Goal: Information Seeking & Learning: Learn about a topic

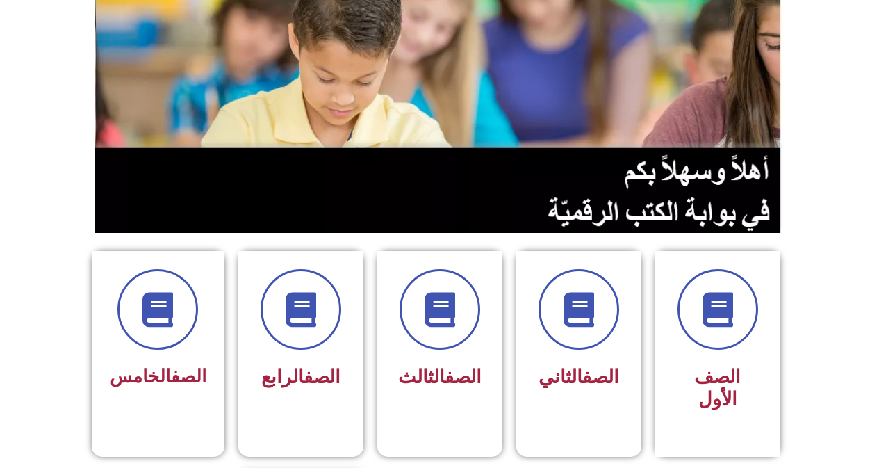
scroll to position [278, 0]
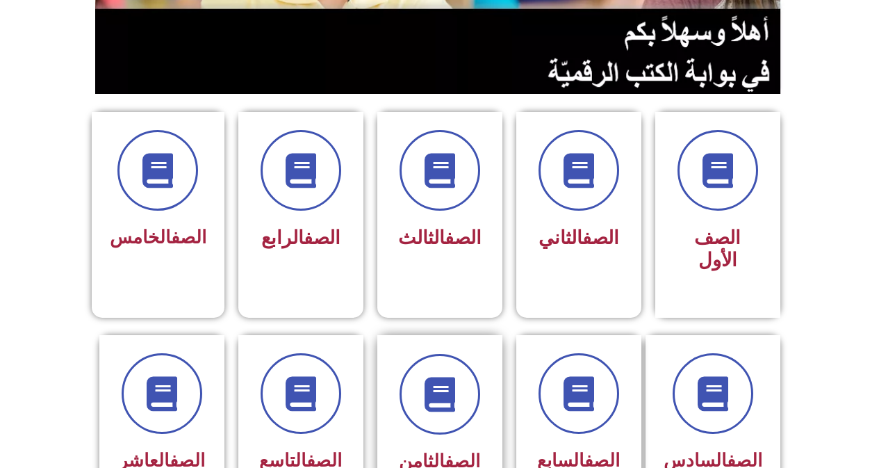
click at [402, 354] on div at bounding box center [440, 394] width 88 height 81
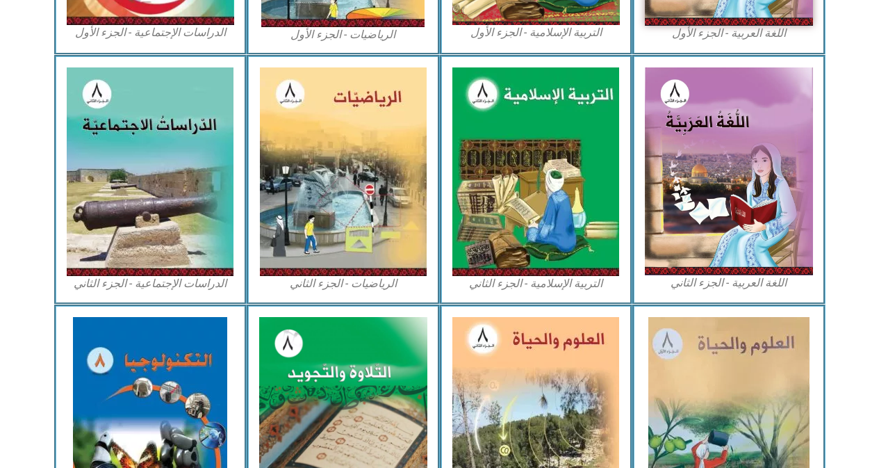
scroll to position [764, 0]
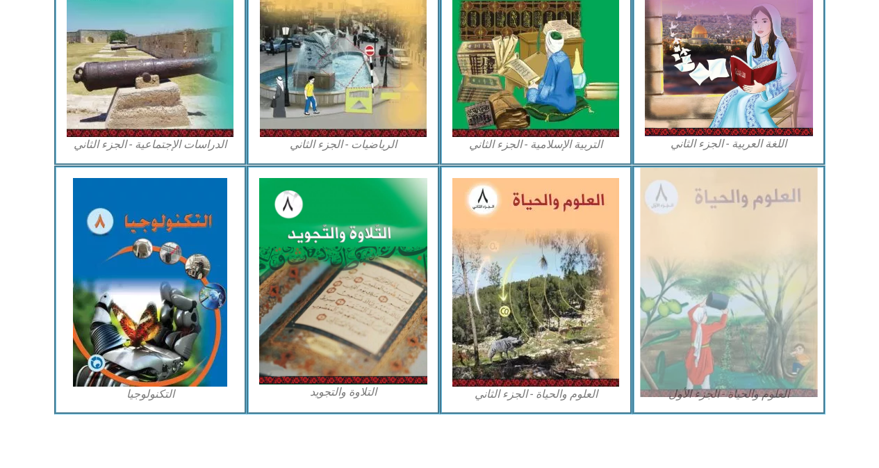
click at [736, 252] on img at bounding box center [728, 281] width 177 height 229
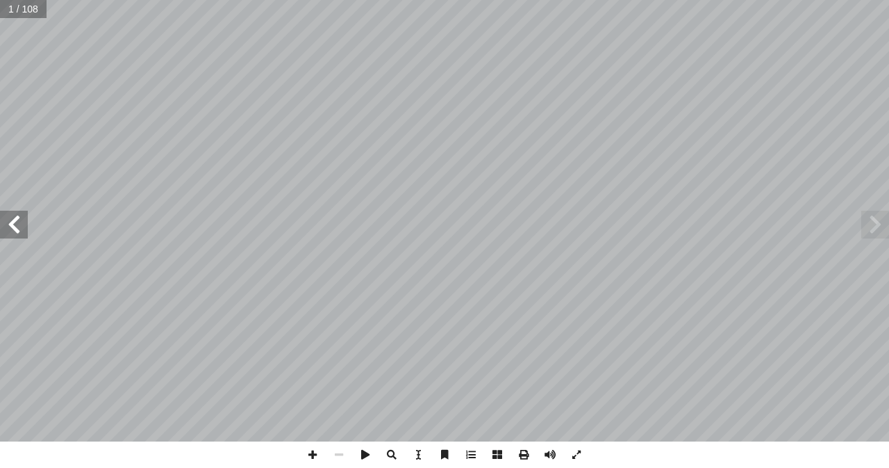
click at [13, 223] on span at bounding box center [14, 225] width 28 height 28
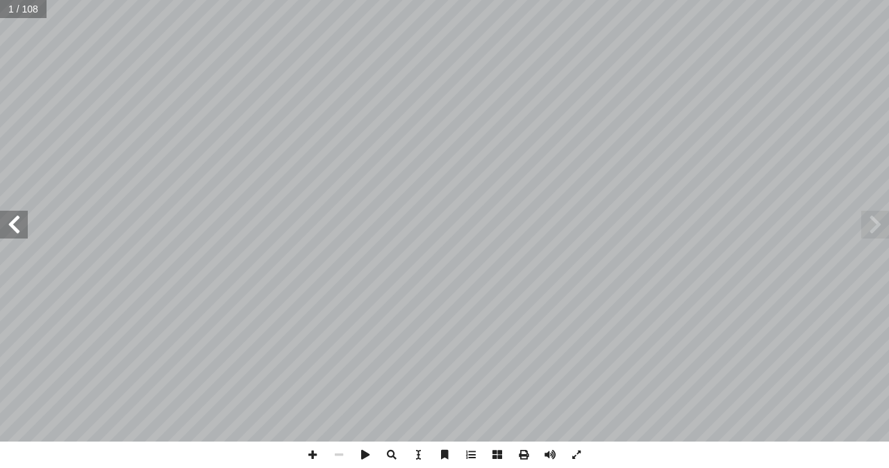
click at [13, 223] on span at bounding box center [14, 225] width 28 height 28
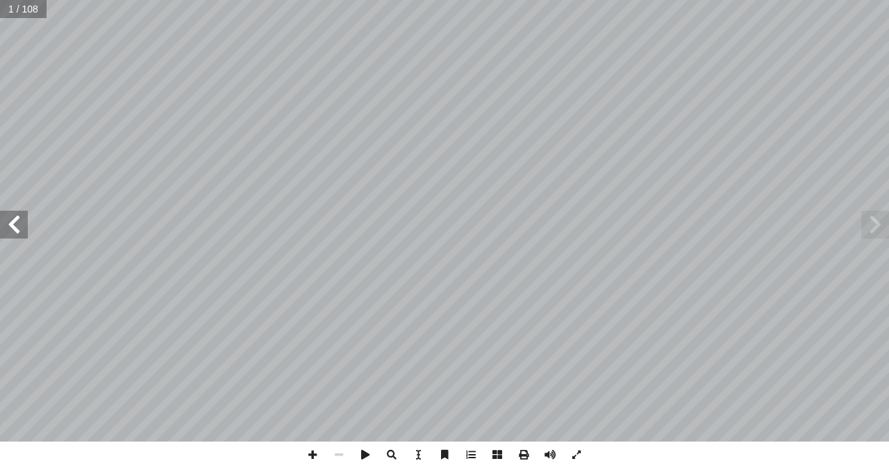
click at [13, 223] on span at bounding box center [14, 225] width 28 height 28
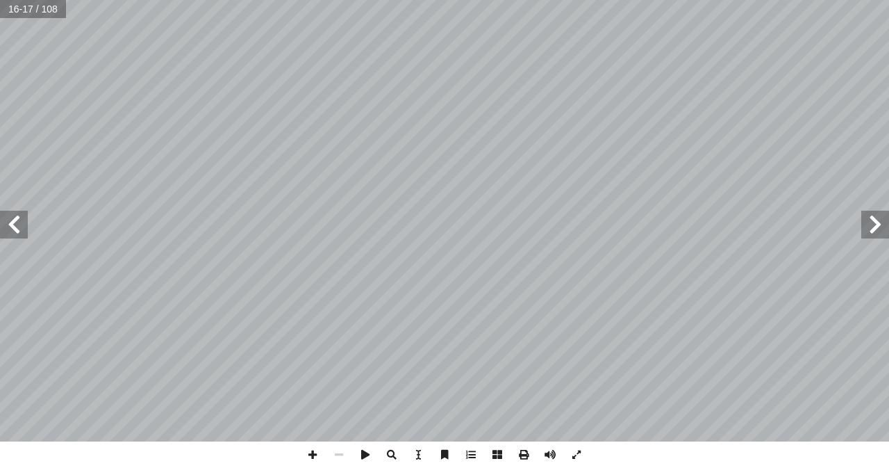
click at [18, 233] on span at bounding box center [14, 225] width 28 height 28
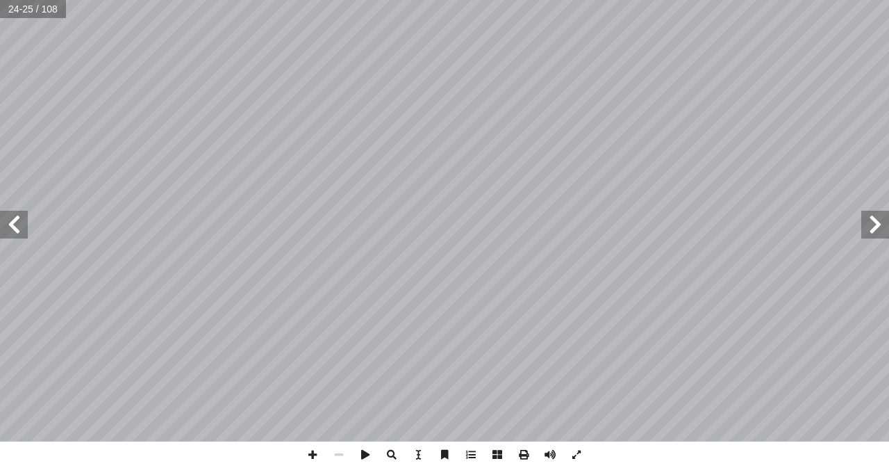
click at [8, 226] on span at bounding box center [14, 225] width 28 height 28
click at [293, 457] on div "٢٢ ر ّ فك ٔ ا نزيــم كتليز إ ا التفاعــل؟ ُ تســريع ُ كيــف يمكــن - أ ا فــي ا…" at bounding box center [444, 234] width 889 height 468
click at [311, 446] on span at bounding box center [312, 454] width 26 height 26
click at [336, 460] on span at bounding box center [339, 454] width 26 height 26
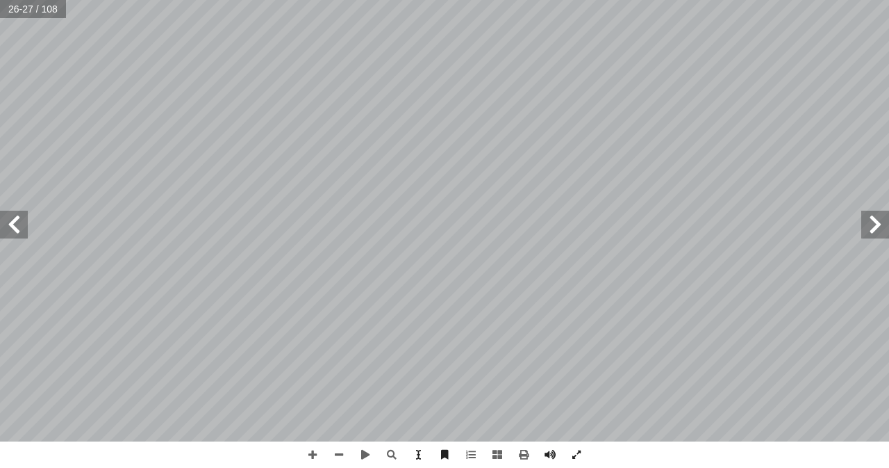
click at [15, 217] on span at bounding box center [14, 225] width 28 height 28
click at [336, 452] on span at bounding box center [339, 454] width 26 height 26
